Goal: Information Seeking & Learning: Check status

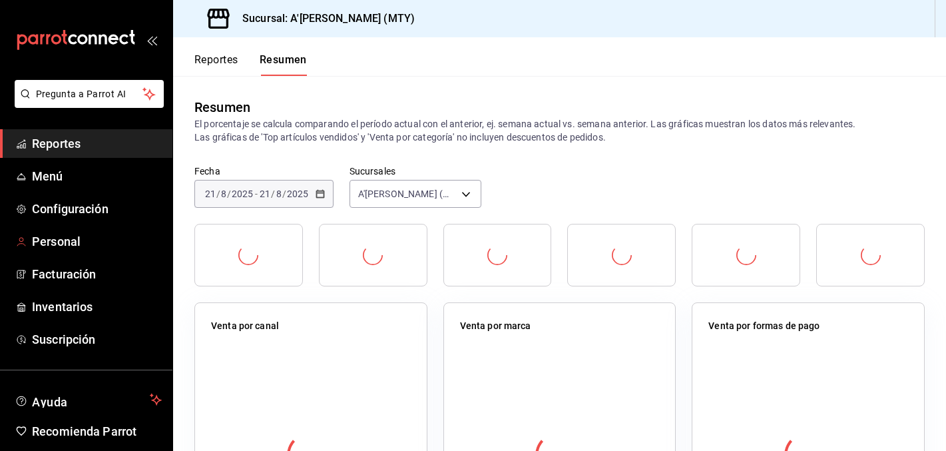
click at [108, 154] on link "Reportes" at bounding box center [86, 143] width 172 height 29
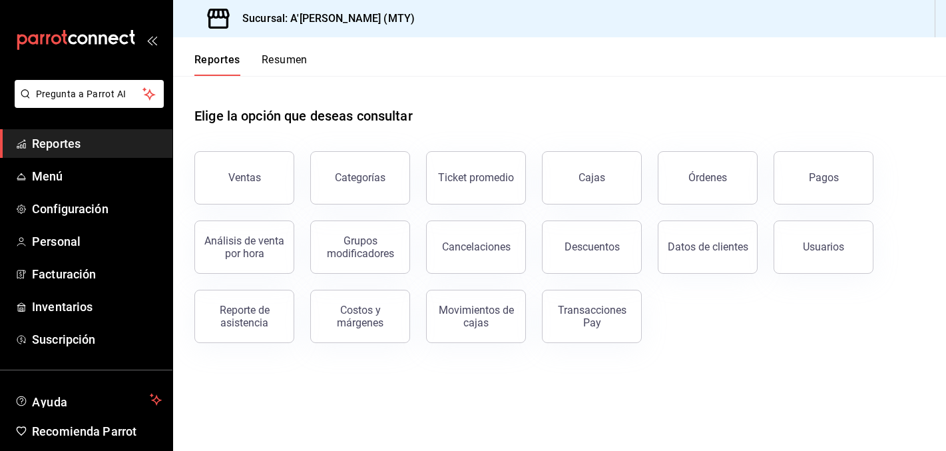
click at [116, 144] on span "Reportes" at bounding box center [97, 144] width 130 height 18
click at [857, 174] on button "Pagos" at bounding box center [824, 177] width 100 height 53
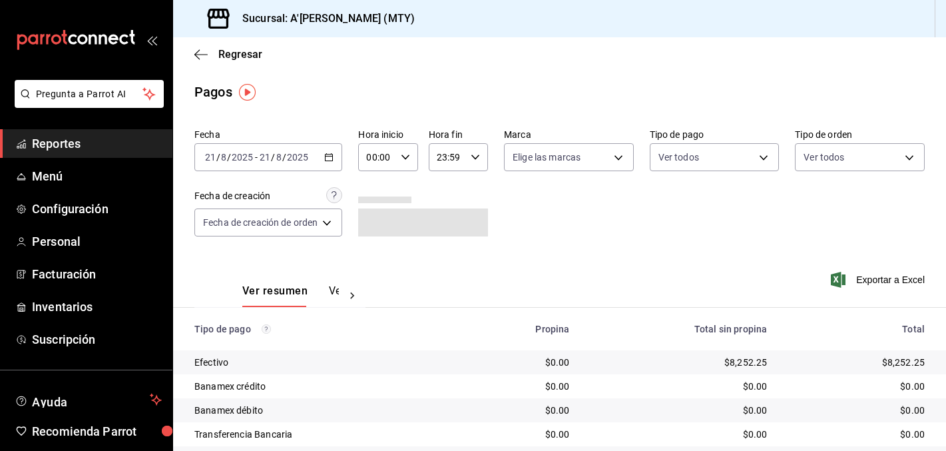
click at [321, 161] on div "[DATE] [DATE] - [DATE] [DATE]" at bounding box center [268, 157] width 148 height 28
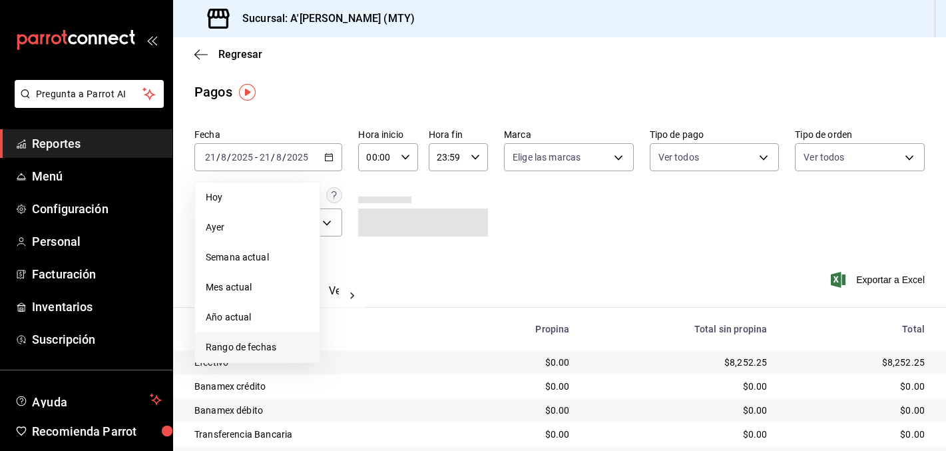
click at [288, 346] on span "Rango de fechas" at bounding box center [257, 347] width 103 height 14
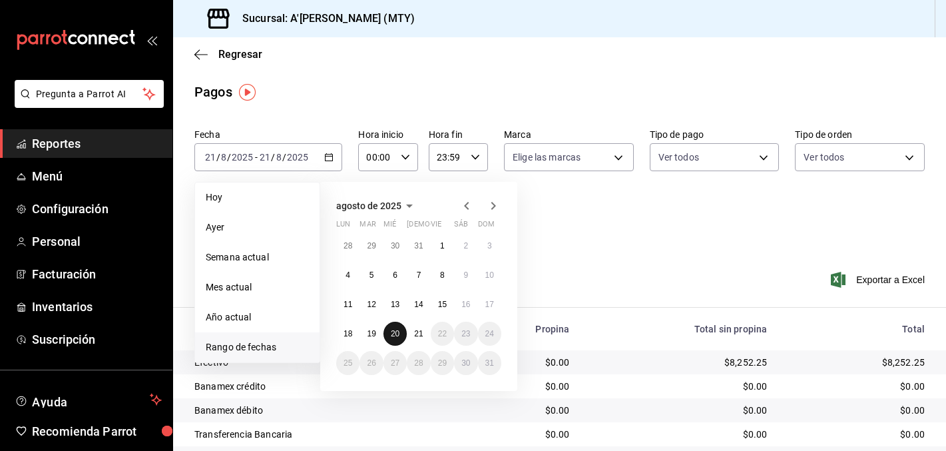
click at [401, 331] on button "20" at bounding box center [395, 334] width 23 height 24
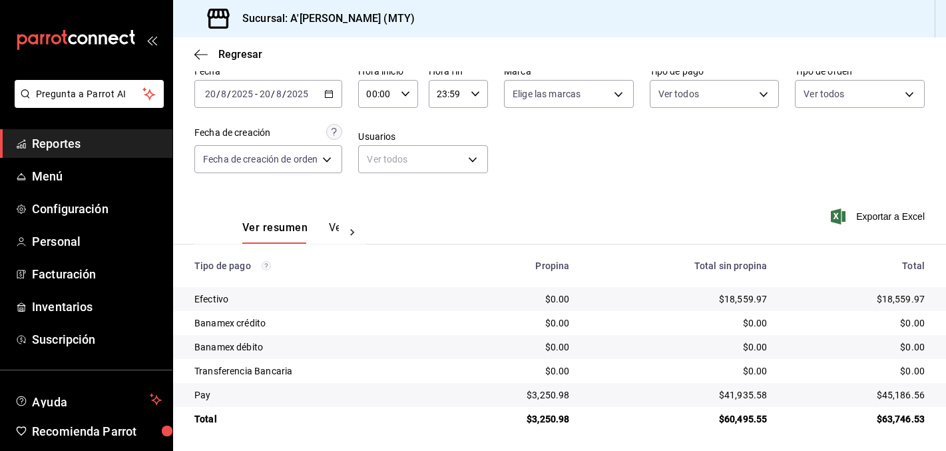
scroll to position [65, 0]
drag, startPoint x: 535, startPoint y: 396, endPoint x: 578, endPoint y: 398, distance: 43.4
click at [578, 398] on td "$3,250.98" at bounding box center [513, 394] width 135 height 24
copy div "3,250.98"
